Goal: Task Accomplishment & Management: Use online tool/utility

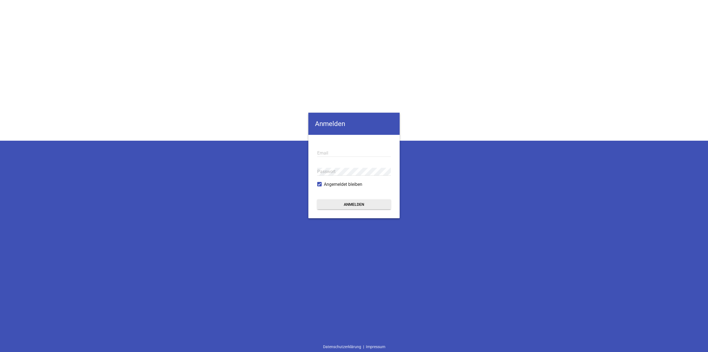
type input "[EMAIL_ADDRESS][DOMAIN_NAME]"
click at [357, 204] on button "Anmelden" at bounding box center [354, 204] width 74 height 10
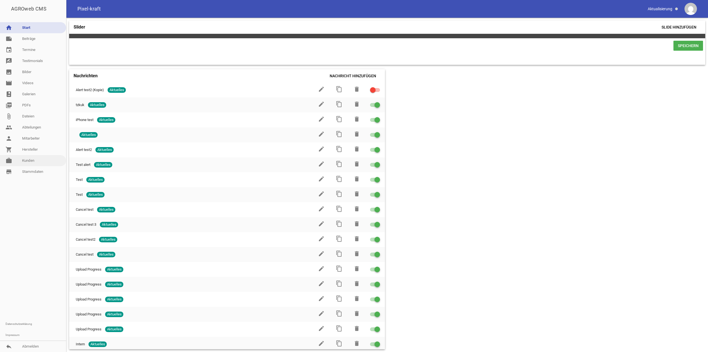
click at [33, 158] on link "work [PERSON_NAME]" at bounding box center [33, 160] width 66 height 11
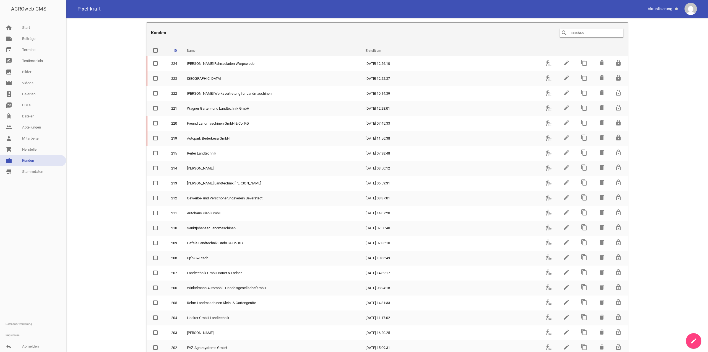
click at [574, 35] on input "text" at bounding box center [593, 33] width 44 height 7
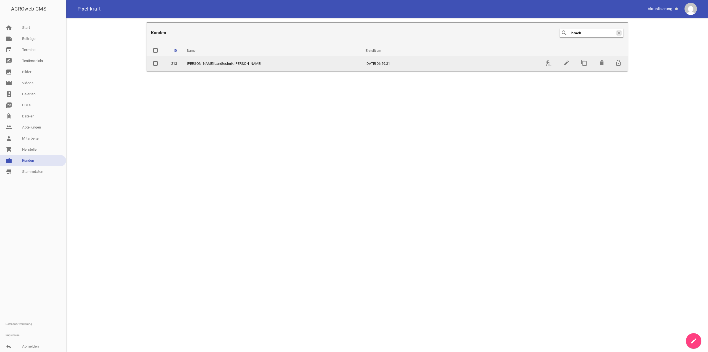
type input "brock"
click at [544, 60] on td "transfer_within_a_station" at bounding box center [548, 63] width 18 height 15
click at [546, 63] on icon "transfer_within_a_station" at bounding box center [548, 62] width 7 height 7
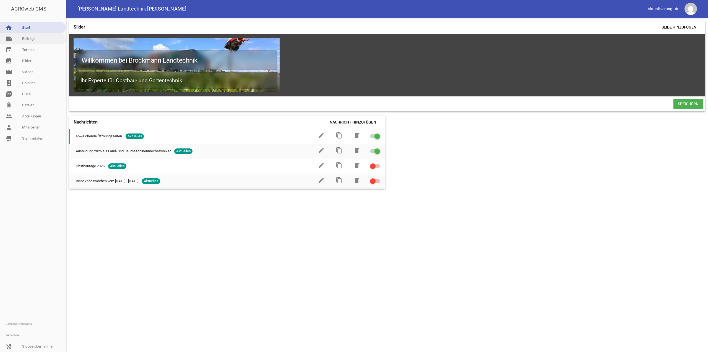
click at [27, 43] on link "note Beiträge" at bounding box center [33, 38] width 66 height 11
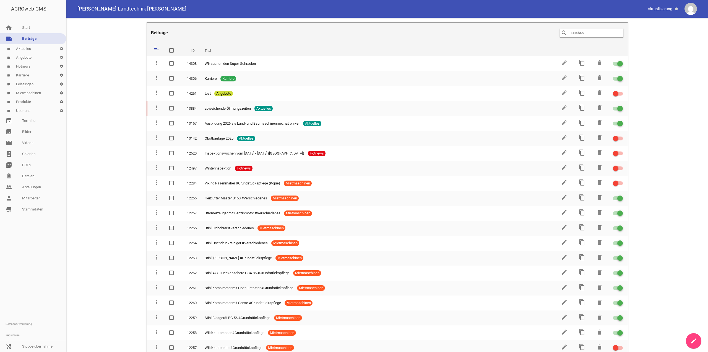
click at [25, 109] on link "label Über uns settings" at bounding box center [33, 110] width 66 height 9
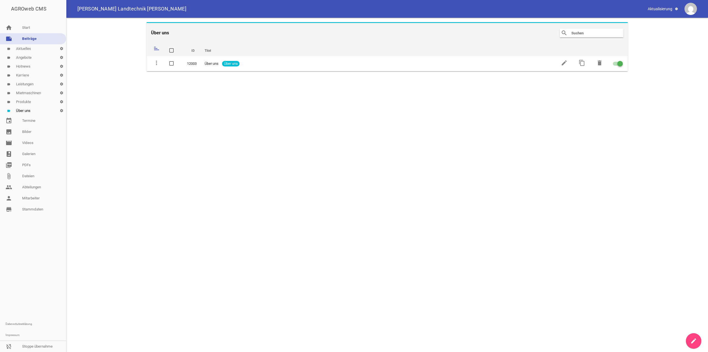
click at [27, 104] on link "label Produkte settings" at bounding box center [33, 101] width 66 height 9
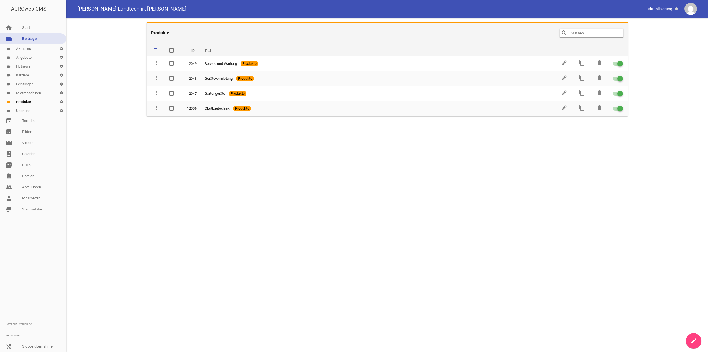
click at [29, 73] on link "label Karriere settings" at bounding box center [33, 75] width 66 height 9
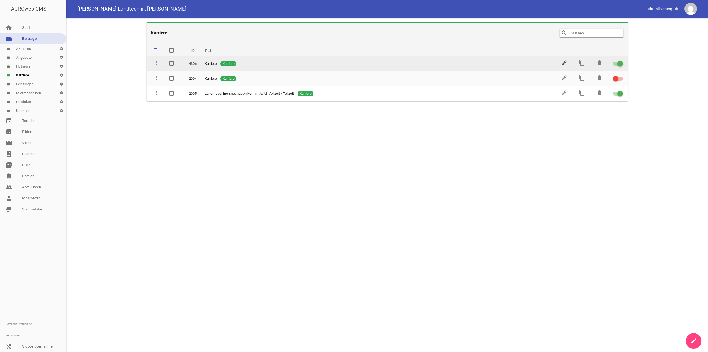
click at [566, 63] on icon "edit" at bounding box center [564, 62] width 7 height 7
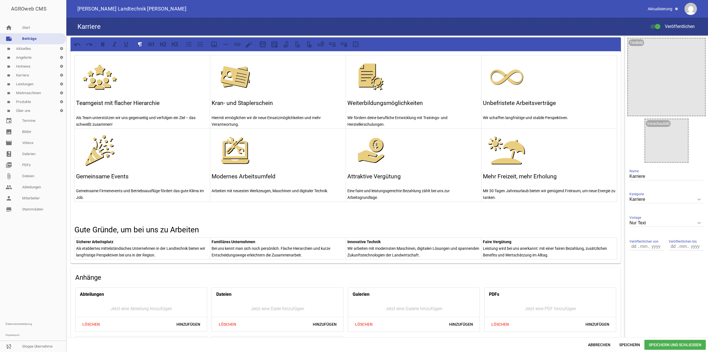
click at [385, 104] on h3 "Weiterbildungsmöglichkeiten" at bounding box center [413, 103] width 132 height 9
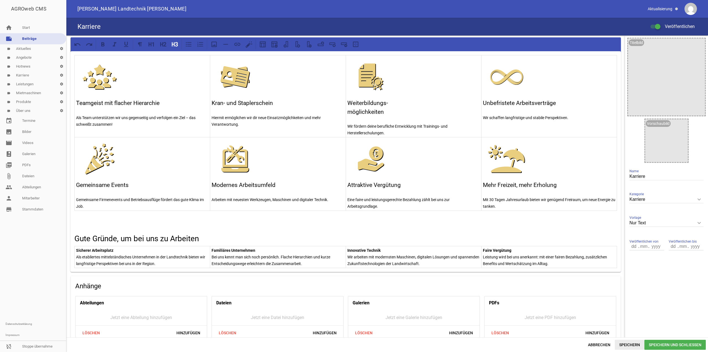
click at [635, 343] on span "Speichern" at bounding box center [630, 344] width 30 height 10
